Goal: Task Accomplishment & Management: Use online tool/utility

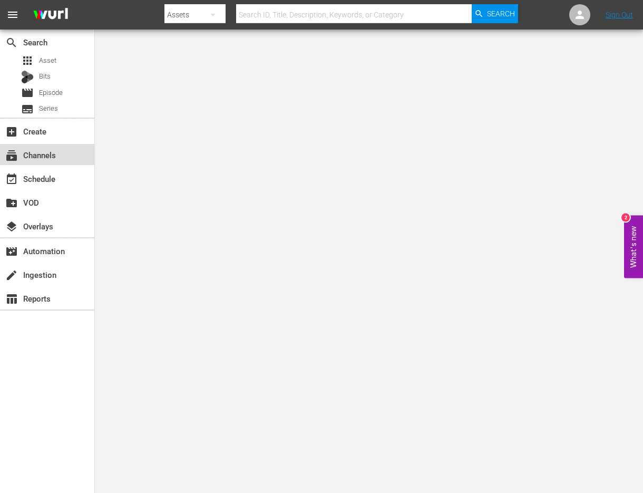
click at [37, 157] on div "subscriptions Channels" at bounding box center [29, 153] width 59 height 9
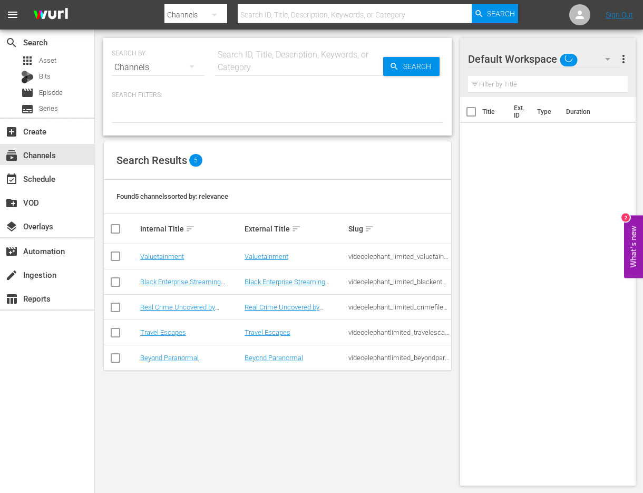
click at [118, 280] on input "checkbox" at bounding box center [115, 284] width 13 height 13
checkbox input "true"
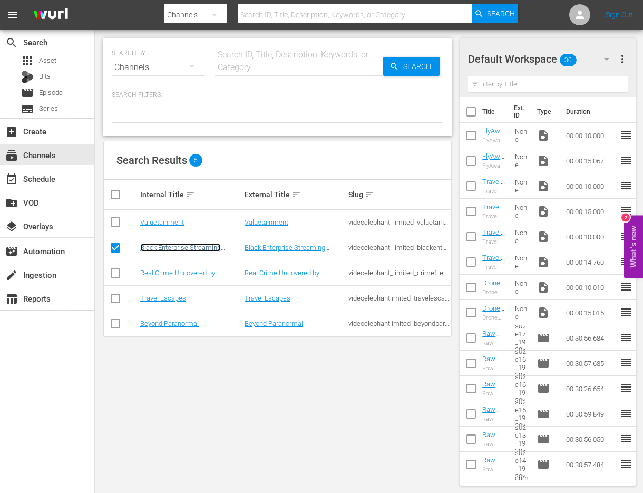
click at [175, 245] on link "Black Enterprise Streaming Network" at bounding box center [180, 252] width 81 height 16
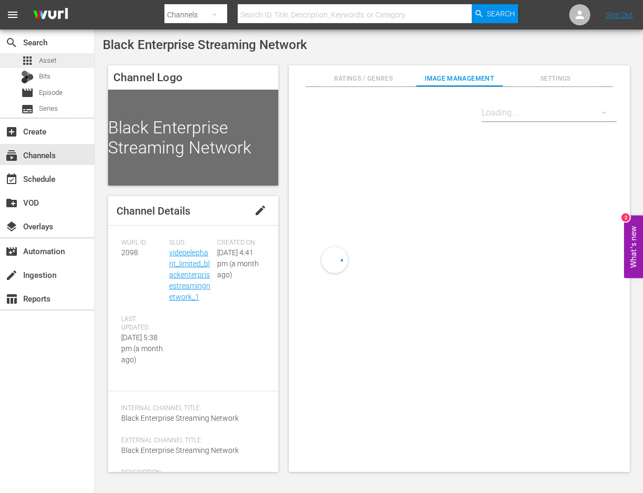
click at [45, 65] on span "Asset" at bounding box center [47, 60] width 17 height 11
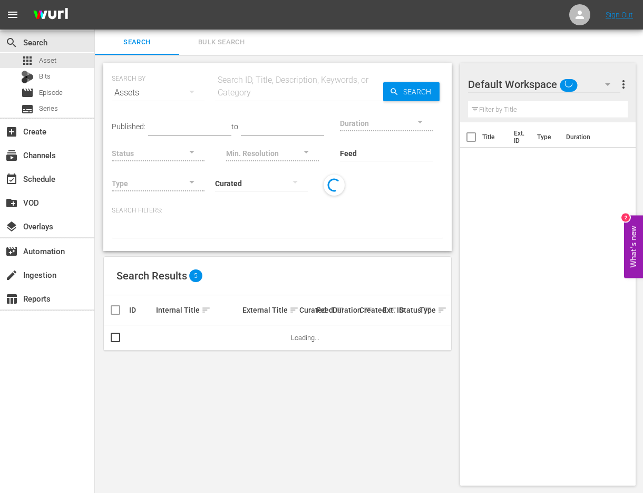
click at [250, 92] on input "text" at bounding box center [299, 92] width 168 height 25
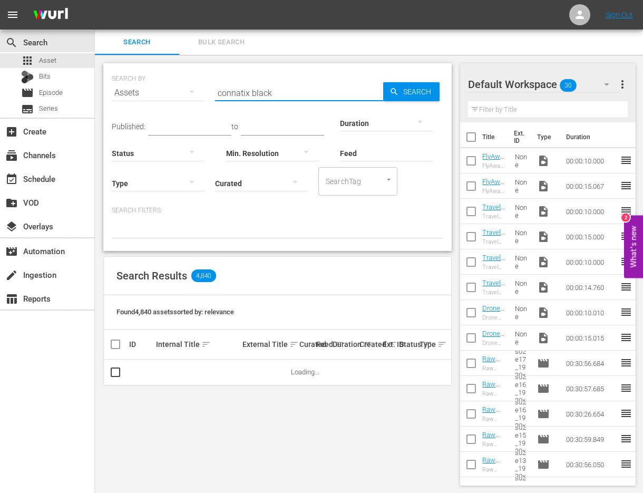
scroll to position [1, 0]
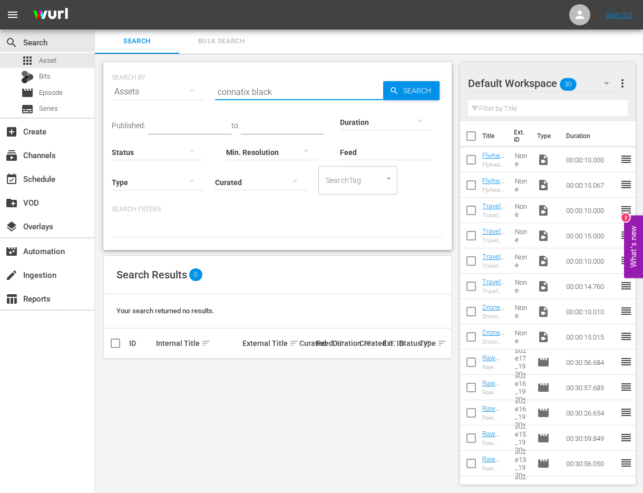
drag, startPoint x: 251, startPoint y: 91, endPoint x: 307, endPoint y: 91, distance: 55.3
click at [307, 91] on input "connatix black" at bounding box center [299, 91] width 168 height 25
type input "connatix"
drag, startPoint x: 259, startPoint y: 89, endPoint x: 177, endPoint y: 89, distance: 82.2
click at [177, 89] on div "SEARCH BY Search By Assets Search ID, Title, Description, Keywords, or Category…" at bounding box center [278, 85] width 332 height 38
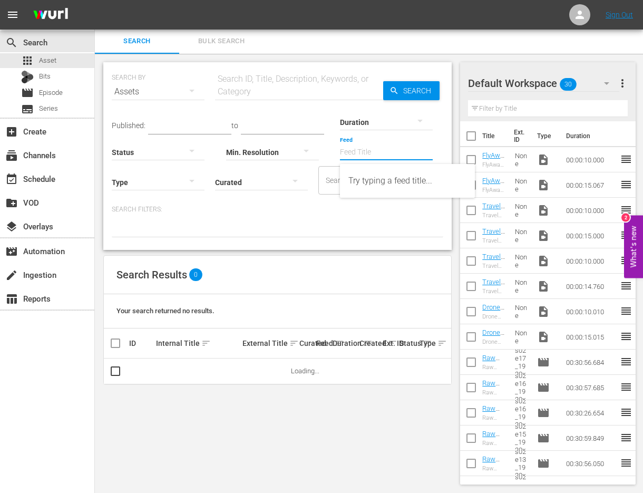
click at [361, 152] on input "Feed" at bounding box center [386, 153] width 93 height 38
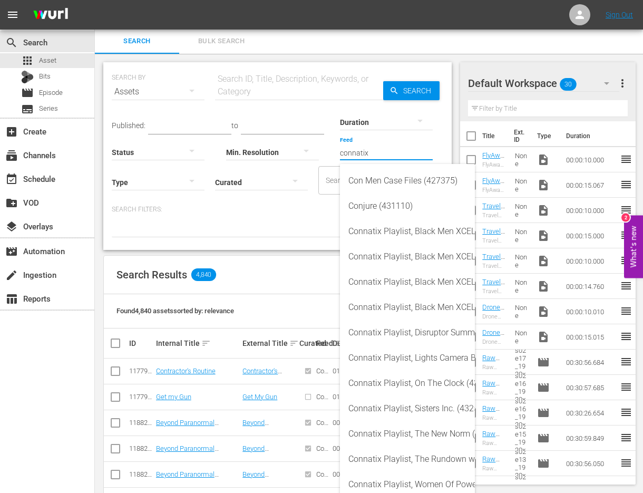
type input "connatix"
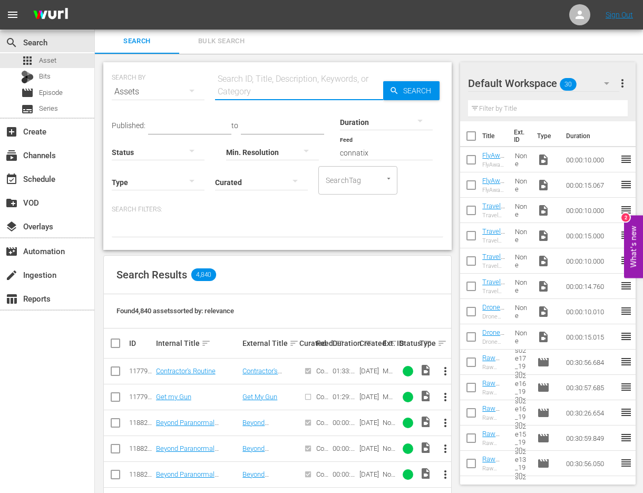
click at [266, 88] on input "text" at bounding box center [299, 91] width 168 height 25
type input "black men xcel"
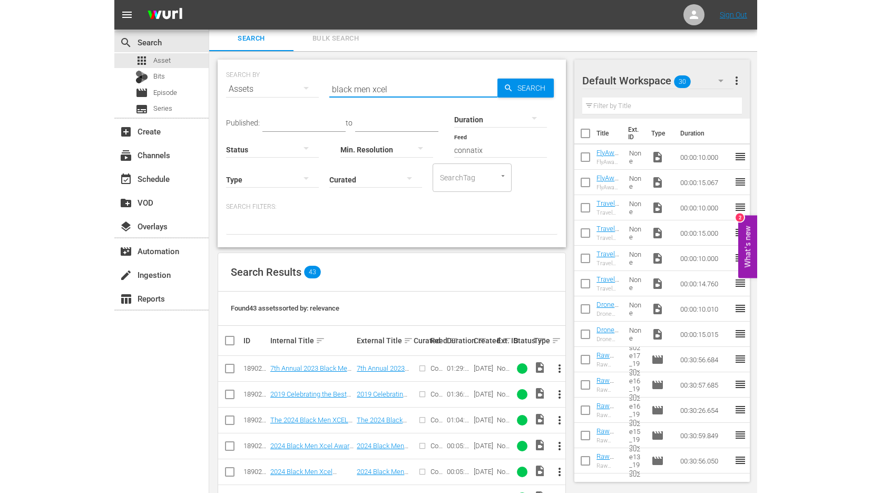
scroll to position [0, 0]
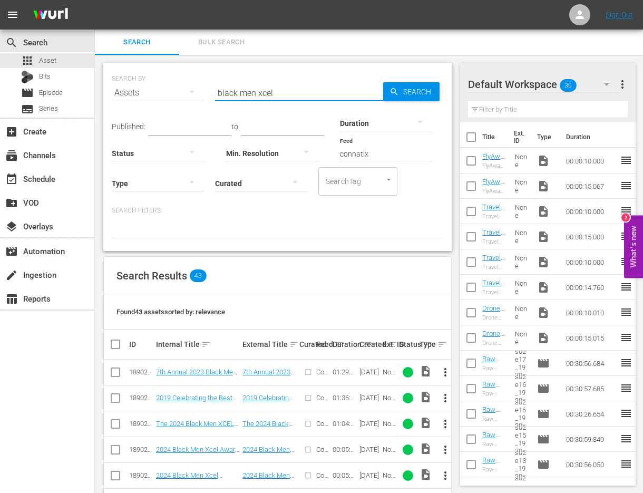
click at [117, 371] on input "checkbox" at bounding box center [115, 374] width 13 height 13
checkbox input "true"
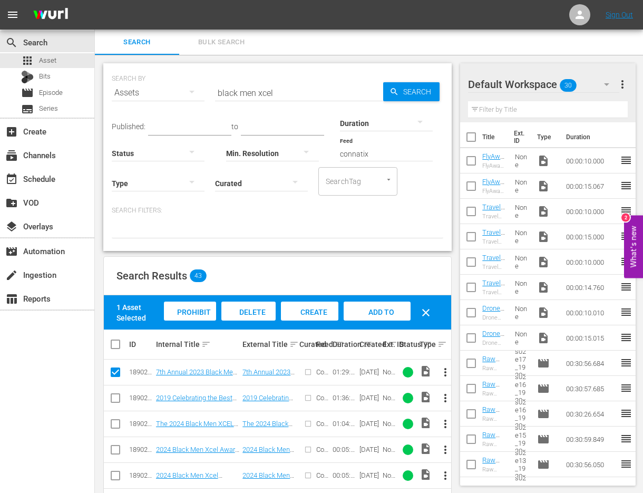
click at [447, 366] on span "more_vert" at bounding box center [445, 372] width 13 height 13
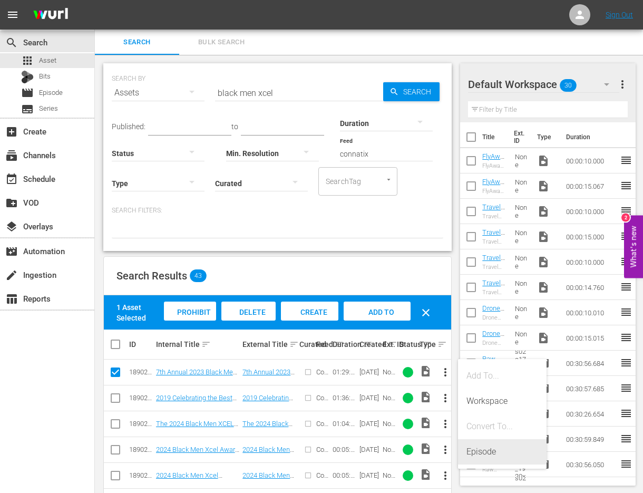
click at [492, 451] on div "Episode" at bounding box center [502, 451] width 72 height 25
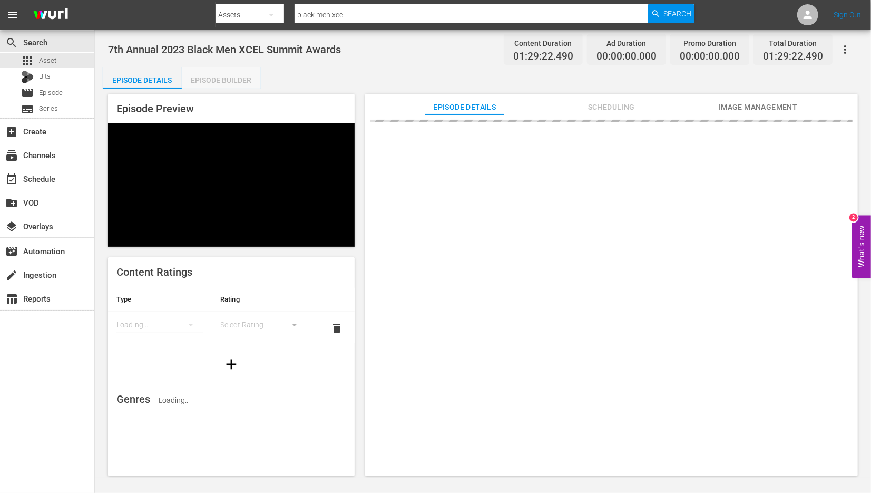
click at [222, 80] on div "Episode Builder" at bounding box center [221, 79] width 79 height 25
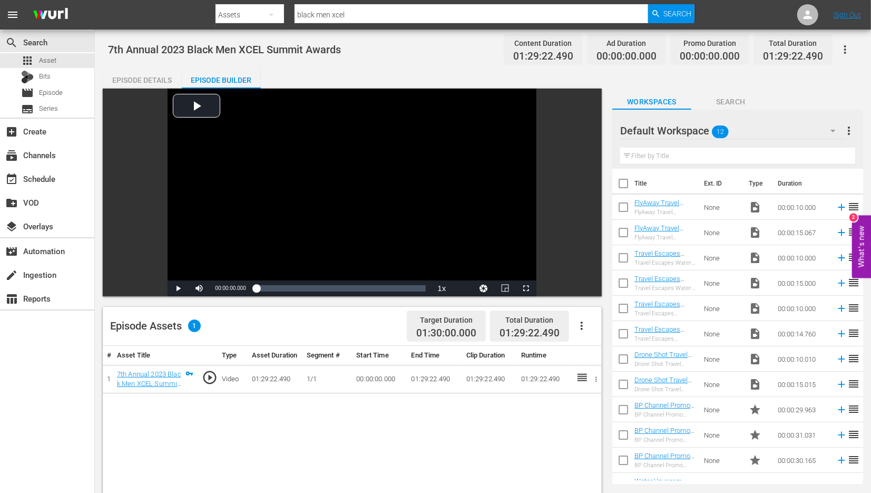
click at [560, 322] on icon "button" at bounding box center [582, 325] width 13 height 13
click at [560, 331] on div "Edit Cue Points" at bounding box center [614, 329] width 72 height 25
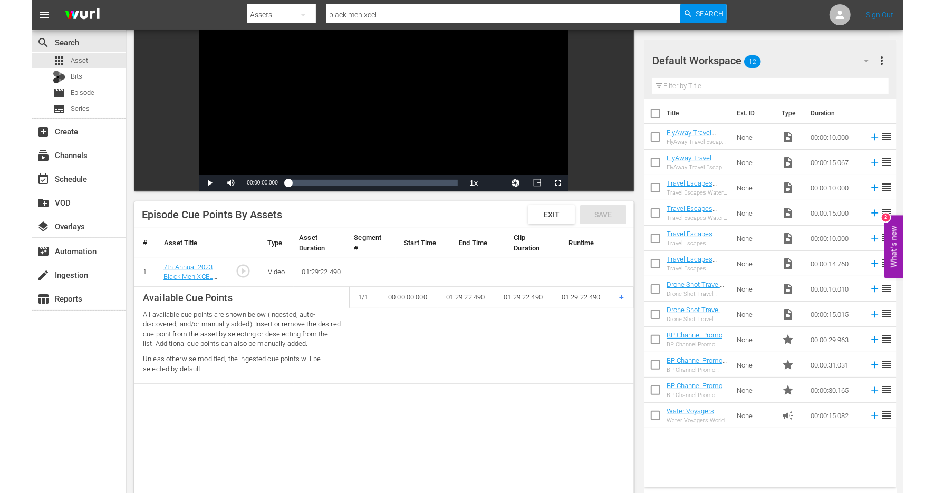
scroll to position [116, 0]
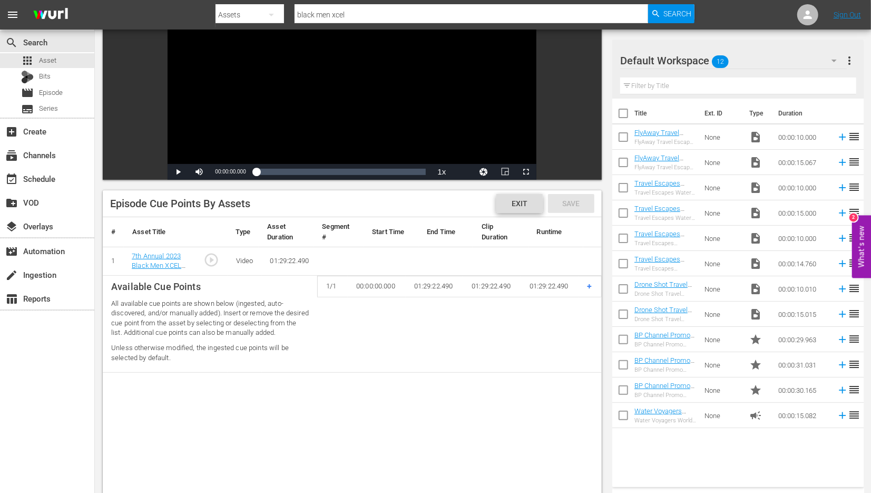
click at [509, 205] on span "Exit" at bounding box center [519, 203] width 33 height 8
